Goal: Task Accomplishment & Management: Use online tool/utility

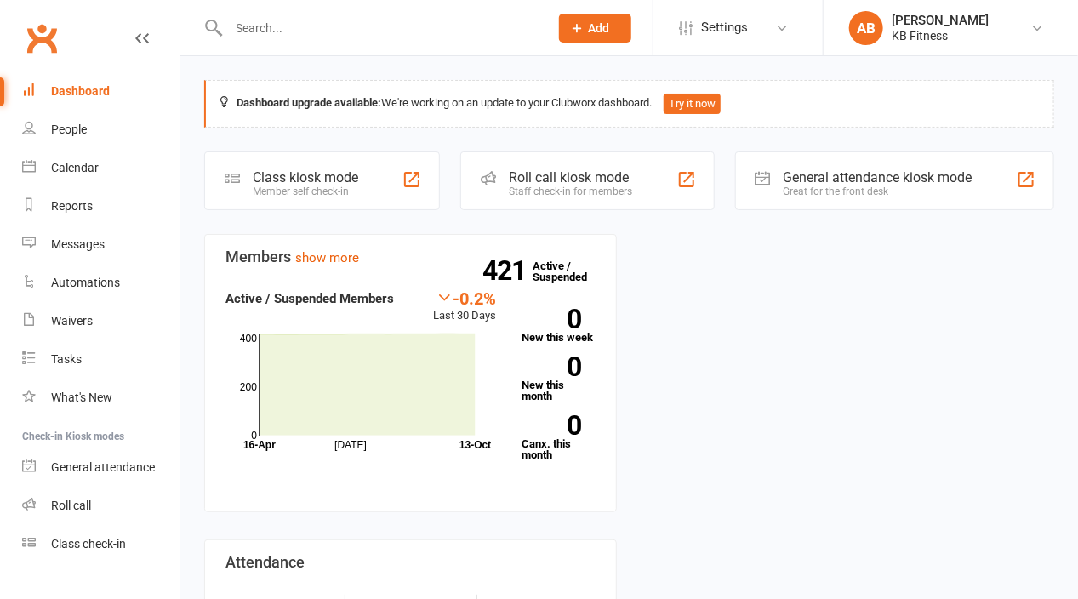
click at [327, 187] on div "Member self check-in" at bounding box center [305, 191] width 105 height 12
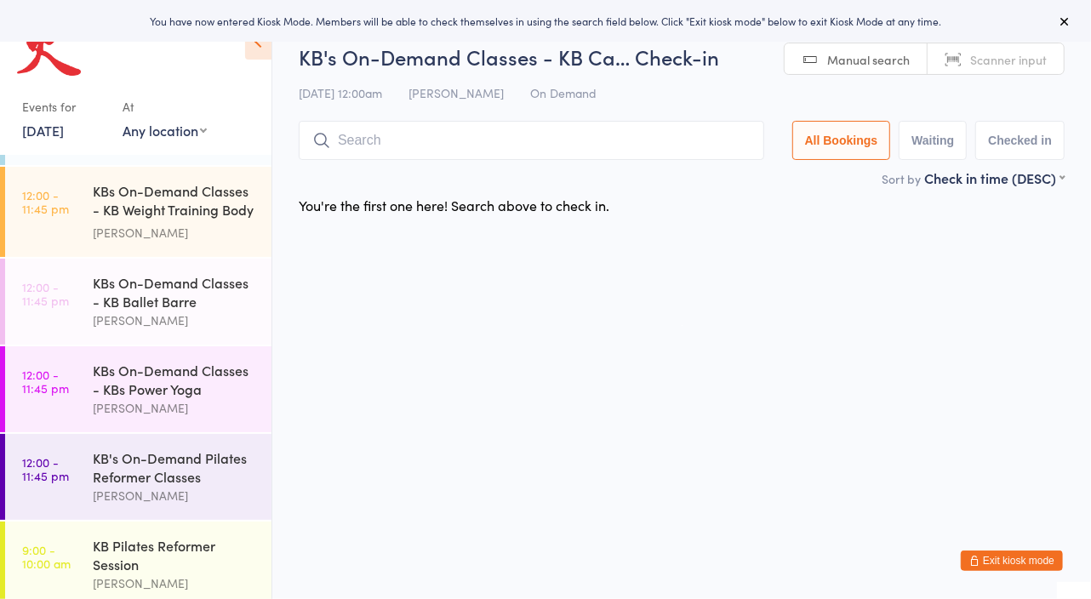
scroll to position [339, 0]
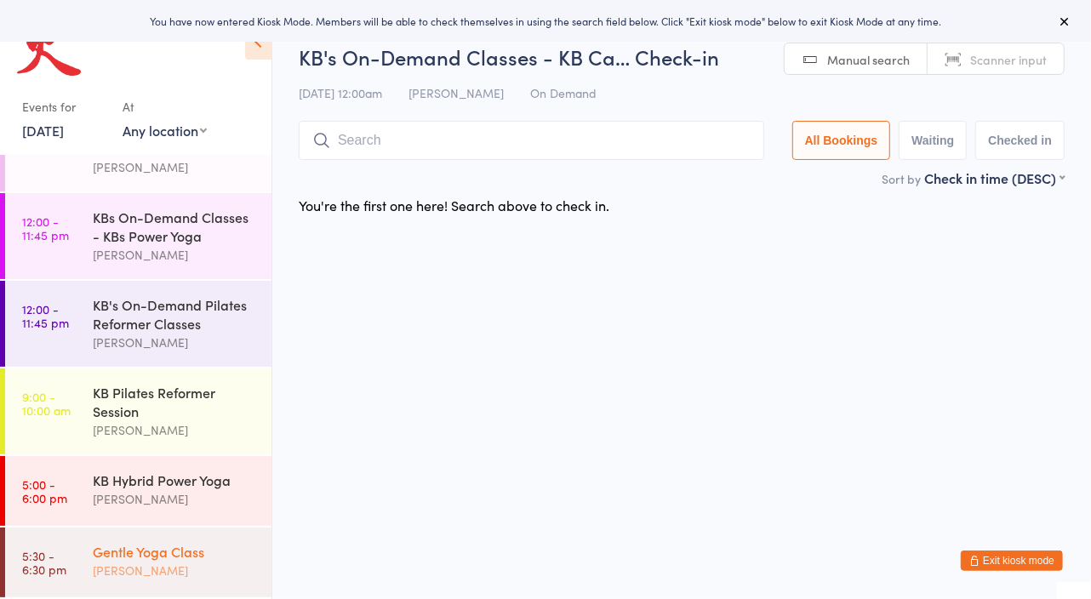
click at [157, 563] on div "[PERSON_NAME]" at bounding box center [175, 571] width 164 height 20
